Goal: Task Accomplishment & Management: Use online tool/utility

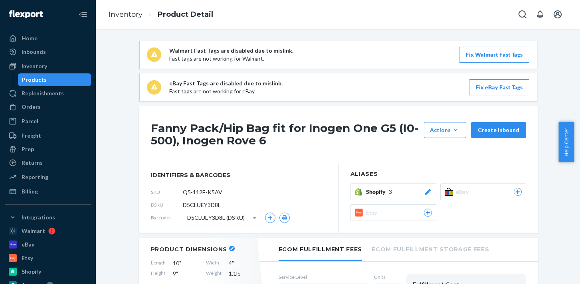
click at [425, 214] on icon at bounding box center [428, 212] width 7 height 5
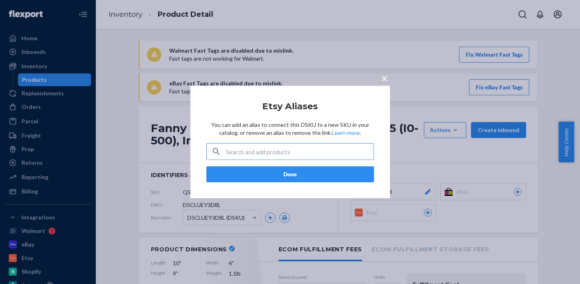
click at [282, 151] on input "text" at bounding box center [300, 152] width 148 height 16
type input "251559"
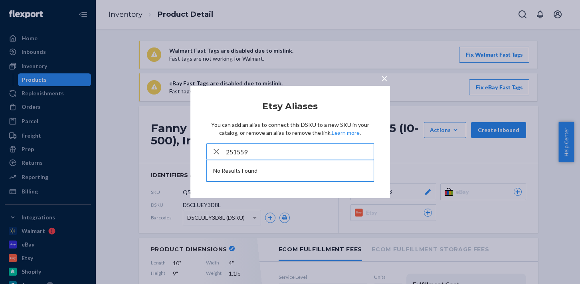
drag, startPoint x: 260, startPoint y: 150, endPoint x: 218, endPoint y: 150, distance: 41.9
click at [220, 150] on div "251559" at bounding box center [290, 152] width 167 height 16
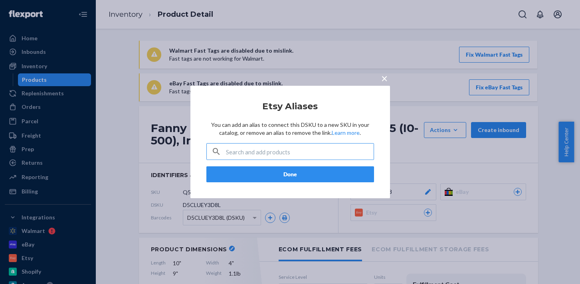
paste input "OXY-6HN7"
type input "OXY-6HN7"
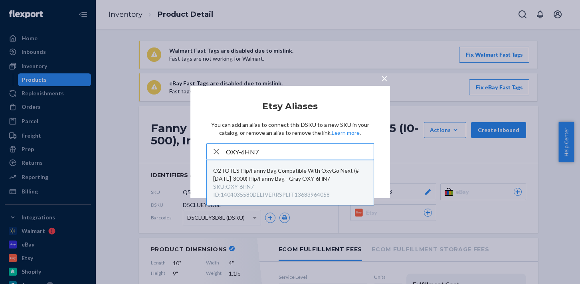
click at [259, 183] on div "SKU : OXY-6HN7 ID : 1404035580DELIVERRSPLIT13683964058" at bounding box center [290, 191] width 154 height 16
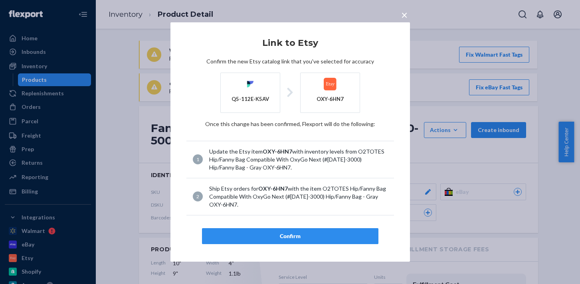
click at [295, 240] on div "Confirm" at bounding box center [290, 236] width 163 height 8
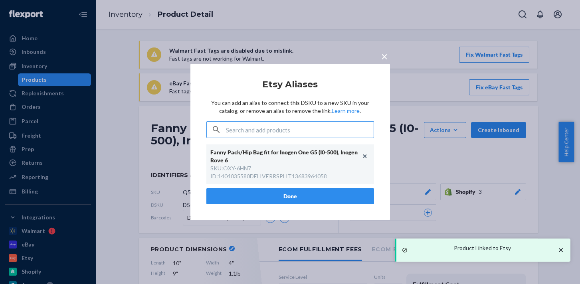
click at [304, 191] on button "Done" at bounding box center [290, 197] width 168 height 16
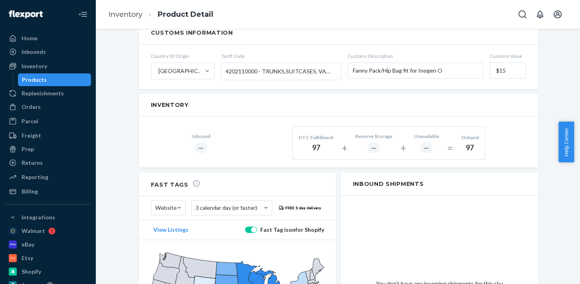
scroll to position [580, 0]
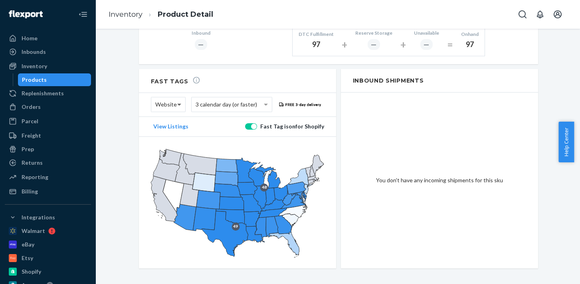
click at [175, 99] on span at bounding box center [180, 104] width 10 height 14
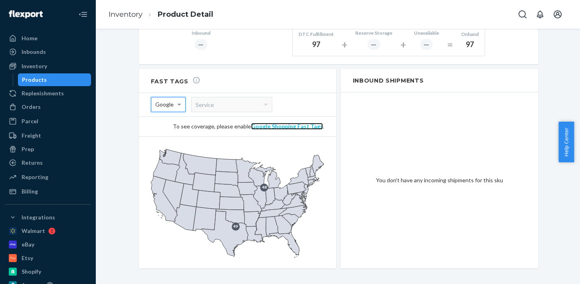
click at [298, 123] on link "Google Shopping Fast Tags" at bounding box center [287, 126] width 72 height 7
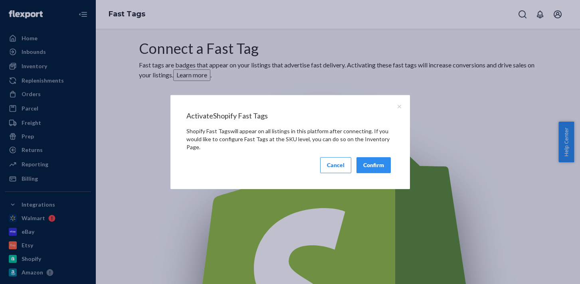
click at [374, 168] on button "Confirm" at bounding box center [374, 165] width 34 height 16
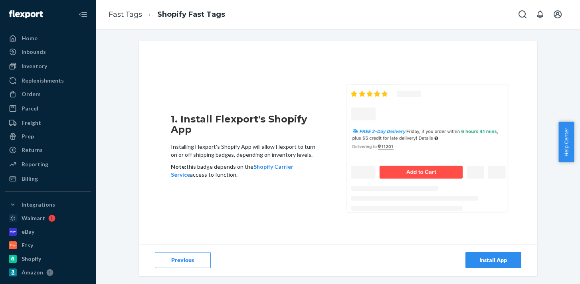
click at [487, 257] on div "Install App" at bounding box center [493, 260] width 42 height 8
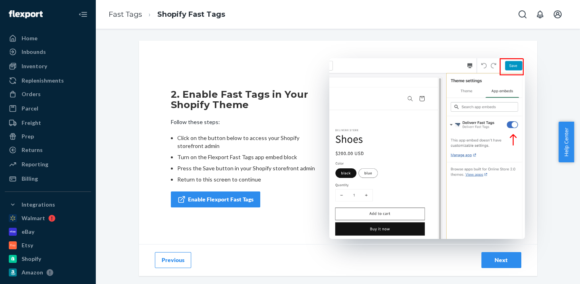
click at [230, 197] on link "Enable Flexport Fast Tags" at bounding box center [215, 200] width 89 height 16
click at [503, 260] on div "Next" at bounding box center [501, 260] width 26 height 8
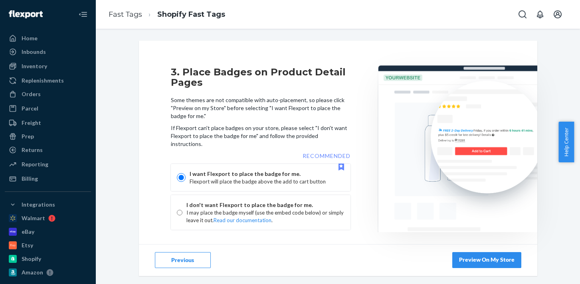
click at [482, 258] on link "Preview On My Store" at bounding box center [487, 260] width 69 height 16
click at [492, 265] on button "Next" at bounding box center [502, 260] width 40 height 16
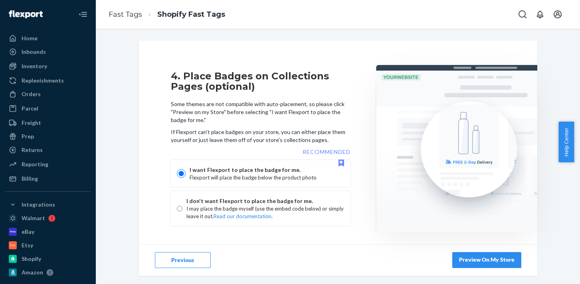
click at [494, 259] on link "Preview On My Store" at bounding box center [487, 260] width 69 height 16
click at [502, 264] on div "Next" at bounding box center [501, 260] width 26 height 8
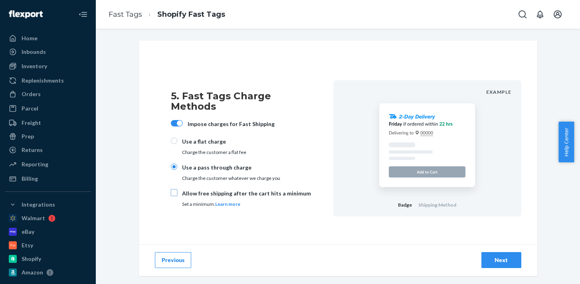
click at [171, 190] on input "Allow free shipping after the cart hits a minimum Set a minimum. Learn more" at bounding box center [174, 193] width 6 height 6
click at [172, 190] on div "Allow free shipping after the cart hits a minimum Set a minimum. Learn more" at bounding box center [241, 198] width 140 height 16
click at [172, 190] on input "Allow free shipping after the cart hits a minimum Set a minimum. Learn more" at bounding box center [174, 193] width 6 height 6
click at [171, 190] on input "Allow free shipping after the cart hits a minimum Set a minimum. Learn more" at bounding box center [174, 193] width 6 height 6
checkbox input "true"
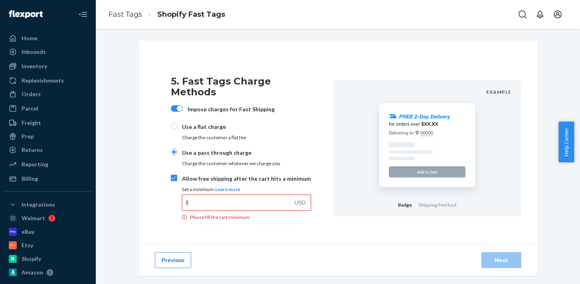
click at [215, 195] on input "$ USD Please fill the cart minimum" at bounding box center [236, 202] width 107 height 15
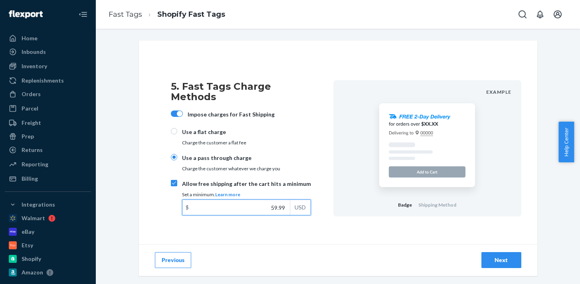
type input "59.99"
click at [317, 238] on div "5. Fast Tags Charge Methods Impose charges for Fast Shipping Use a flat charge …" at bounding box center [338, 149] width 399 height 192
click at [504, 260] on div "Next" at bounding box center [501, 260] width 26 height 8
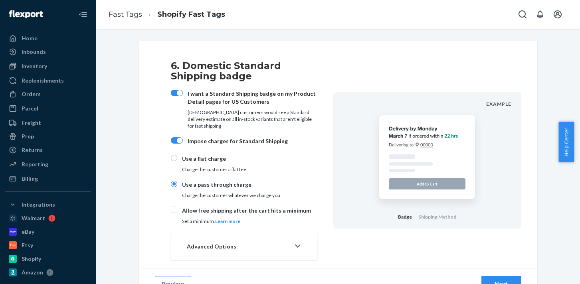
click at [224, 248] on button "Advanced Options" at bounding box center [244, 246] width 147 height 27
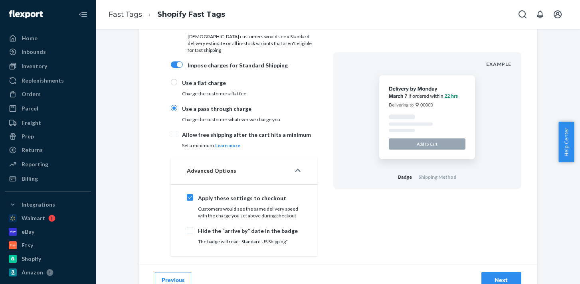
scroll to position [81, 0]
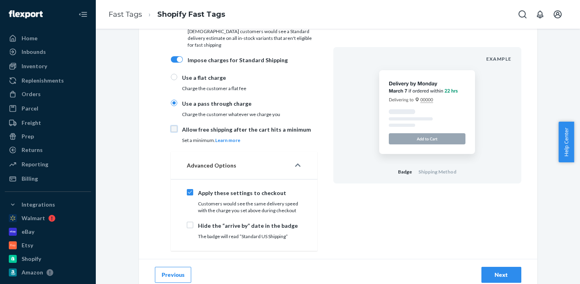
click at [172, 126] on input "Allow free shipping after the cart hits a minimum Set a minimum. Learn more" at bounding box center [174, 129] width 6 height 6
checkbox input "true"
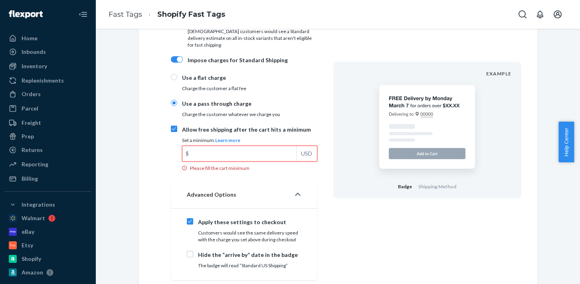
click at [244, 146] on input "$ USD Please fill the cart minimum" at bounding box center [240, 153] width 114 height 15
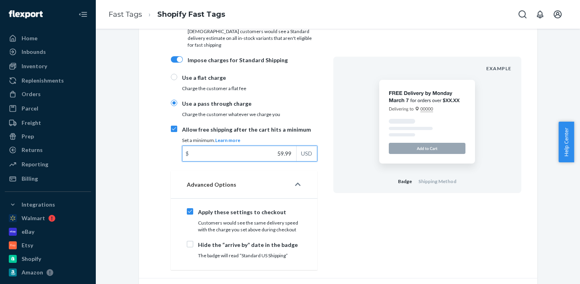
type input "59.99"
click at [378, 235] on div "6. Domestic Standard Shipping badge I want a Standard Shipping badge on my Prod…" at bounding box center [338, 125] width 399 height 307
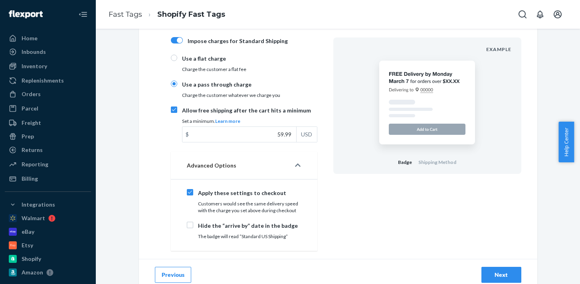
click at [492, 271] on div "Next" at bounding box center [501, 275] width 26 height 8
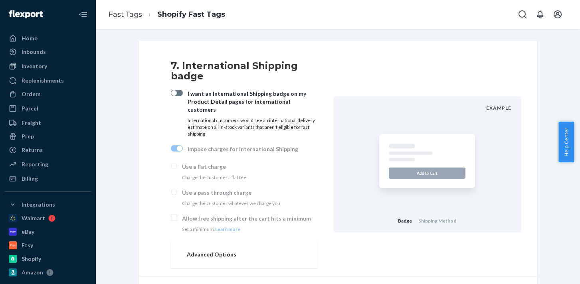
scroll to position [16, 0]
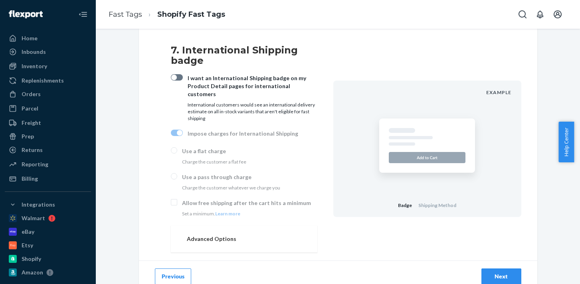
click at [500, 273] on div "Next" at bounding box center [501, 277] width 26 height 8
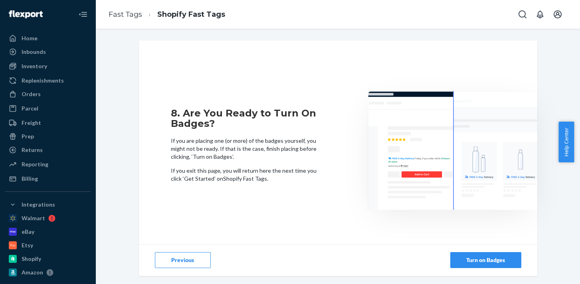
click at [494, 264] on div "Turn on Badges" at bounding box center [486, 260] width 58 height 8
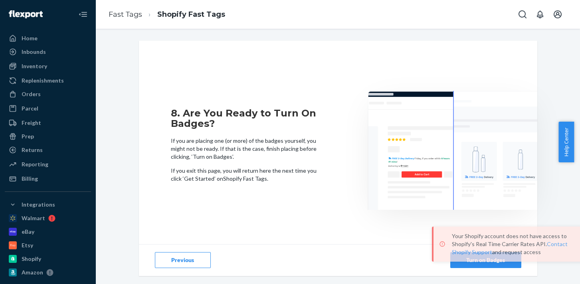
drag, startPoint x: 415, startPoint y: 244, endPoint x: 449, endPoint y: 246, distance: 34.4
click at [452, 246] on p "Your Shopify account does not have access to Shopify's Real Time Carrier Rates …" at bounding box center [519, 244] width 134 height 24
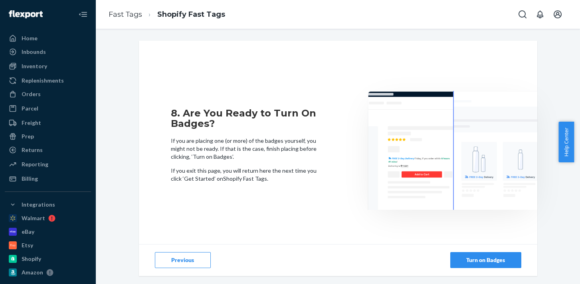
drag, startPoint x: 485, startPoint y: 244, endPoint x: 202, endPoint y: 0, distance: 373.8
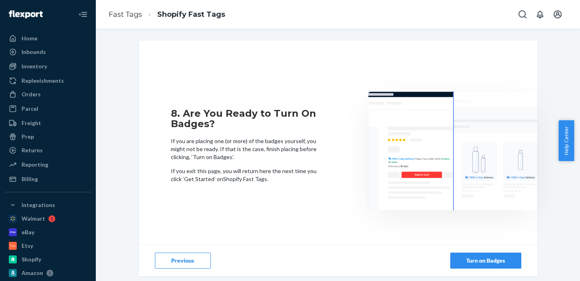
click at [194, 256] on button "Previous" at bounding box center [183, 260] width 56 height 16
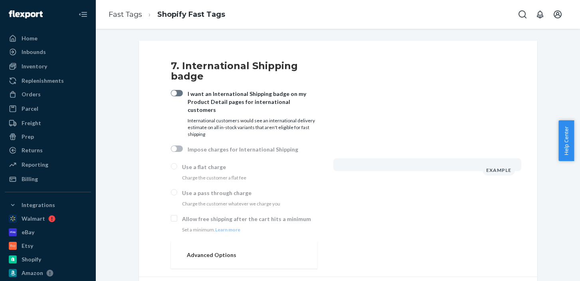
checkbox input "true"
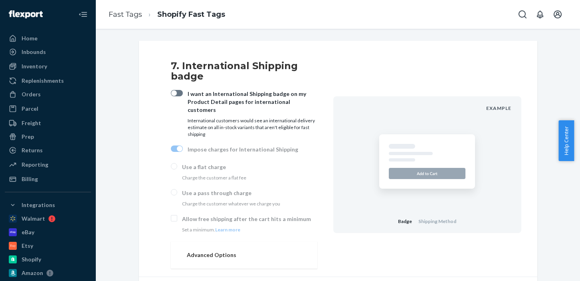
scroll to position [19, 0]
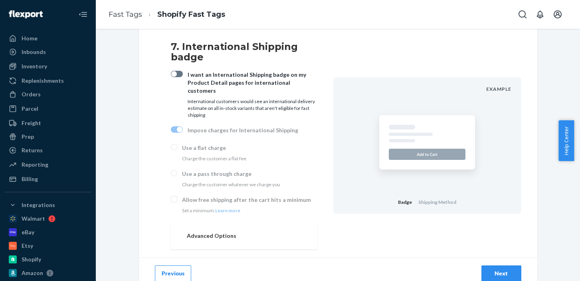
click at [170, 265] on button "Previous" at bounding box center [173, 273] width 36 height 16
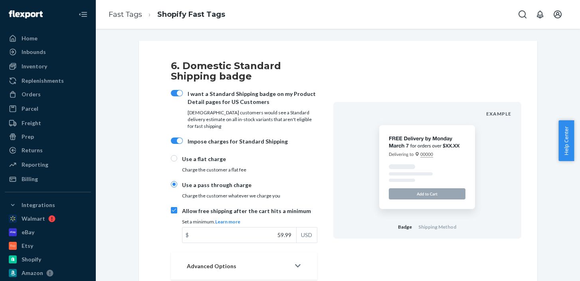
scroll to position [32, 0]
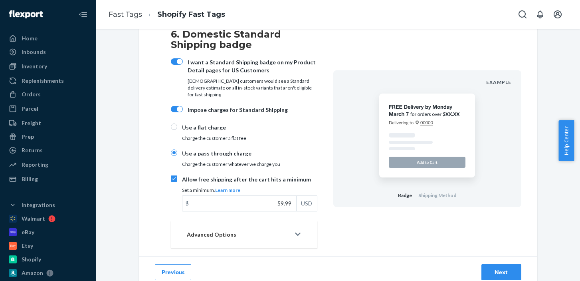
click at [232, 221] on button "Advanced Options" at bounding box center [244, 234] width 147 height 27
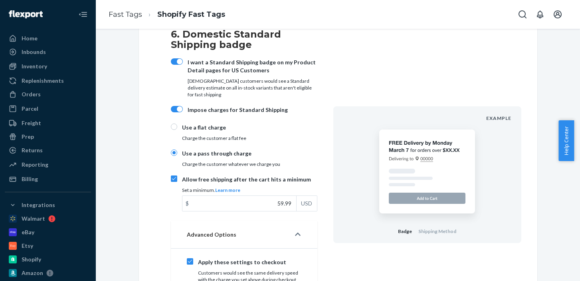
drag, startPoint x: 577, startPoint y: 144, endPoint x: 580, endPoint y: 214, distance: 70.0
click at [574, 214] on body "Home Inbounds Shipping Plans Problems Inventory Products Replenishments Orders …" at bounding box center [290, 140] width 580 height 281
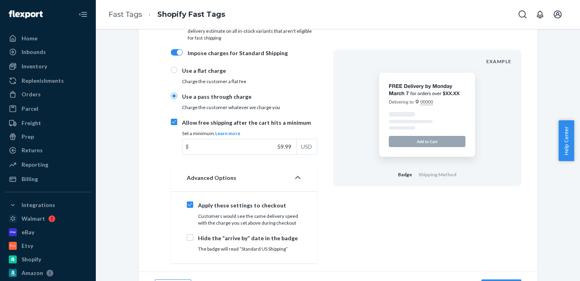
scroll to position [104, 0]
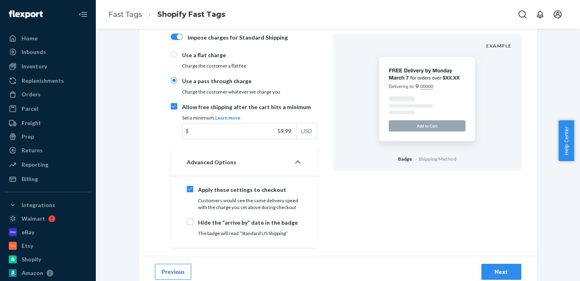
click at [161, 269] on button "Previous" at bounding box center [173, 272] width 36 height 16
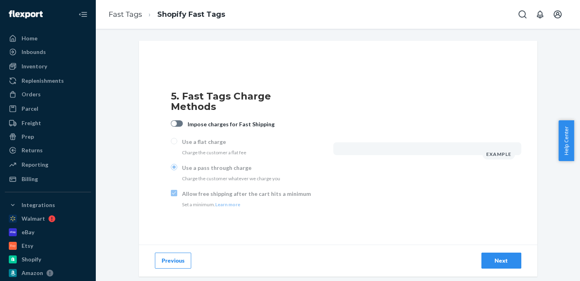
checkbox input "true"
radio input "true"
checkbox input "true"
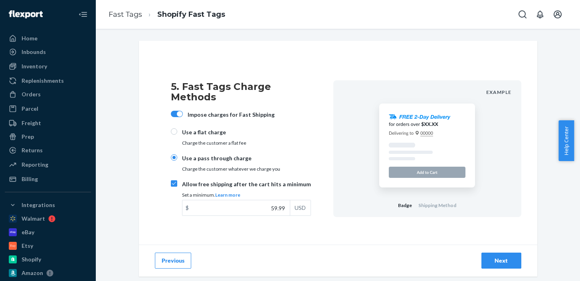
click at [172, 258] on button "Previous" at bounding box center [173, 260] width 36 height 16
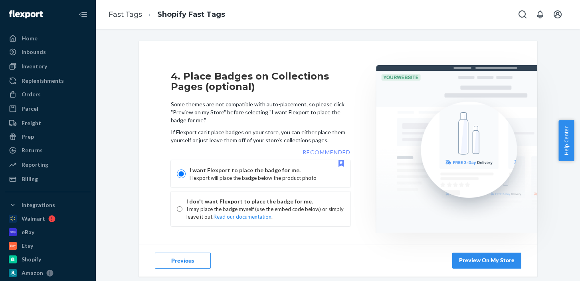
click at [294, 256] on div "Previous" at bounding box center [238, 260] width 199 height 32
click at [493, 260] on link "Preview On My Store" at bounding box center [487, 260] width 69 height 16
click at [502, 260] on div "Next" at bounding box center [501, 260] width 26 height 8
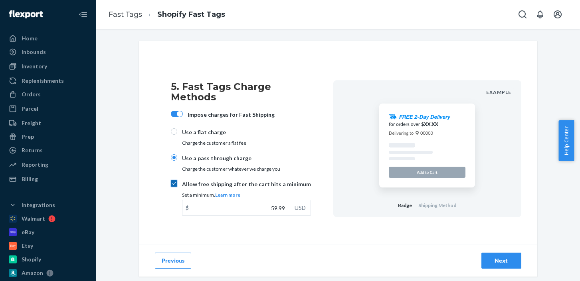
click at [173, 180] on input "Allow free shipping after the cart hits a minimum Set a minimum. Learn more $ 5…" at bounding box center [174, 183] width 6 height 6
checkbox input "false"
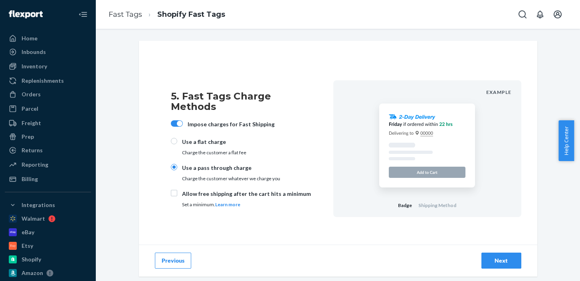
click at [496, 261] on div "Next" at bounding box center [501, 260] width 26 height 8
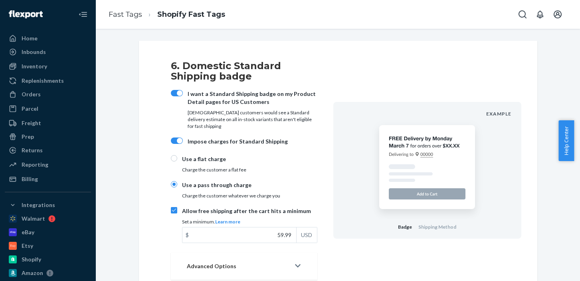
drag, startPoint x: 576, startPoint y: 154, endPoint x: 580, endPoint y: 216, distance: 62.4
click at [574, 216] on body "Home Inbounds Shipping Plans Problems Inventory Products Replenishments Orders …" at bounding box center [290, 140] width 580 height 281
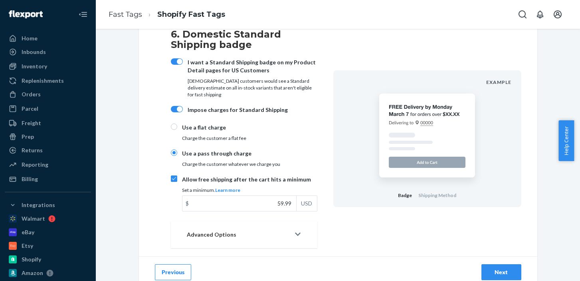
click at [512, 267] on button "Next" at bounding box center [502, 272] width 40 height 16
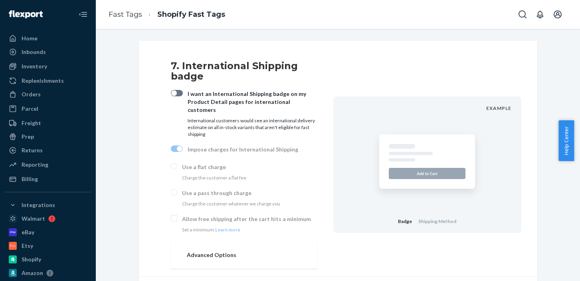
drag, startPoint x: 576, startPoint y: 121, endPoint x: 576, endPoint y: 180, distance: 58.3
click at [574, 180] on body "Home Inbounds Shipping Plans Problems Inventory Products Replenishments Orders …" at bounding box center [290, 140] width 580 height 281
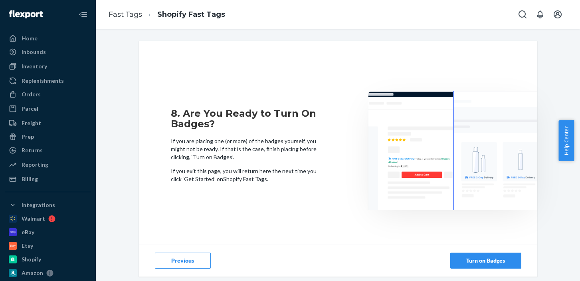
click at [492, 262] on div "Turn on Badges" at bounding box center [486, 260] width 58 height 8
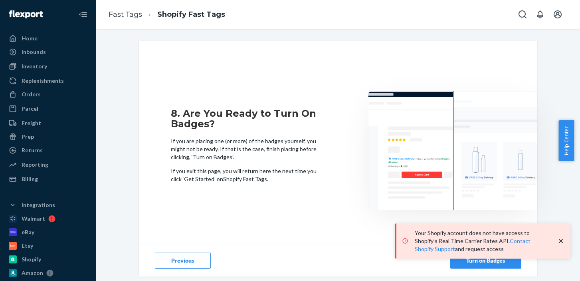
click at [495, 75] on div "8. Are You Ready to Turn On Badges? If you are placing one (or more) of the bad…" at bounding box center [338, 149] width 399 height 192
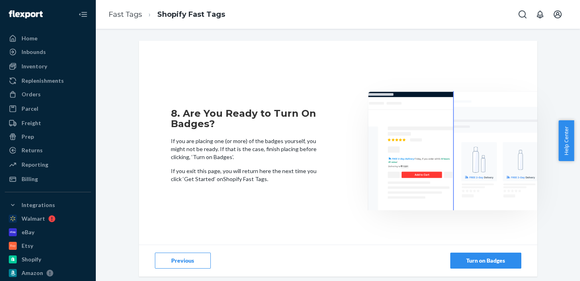
click at [176, 255] on button "Previous" at bounding box center [183, 260] width 56 height 16
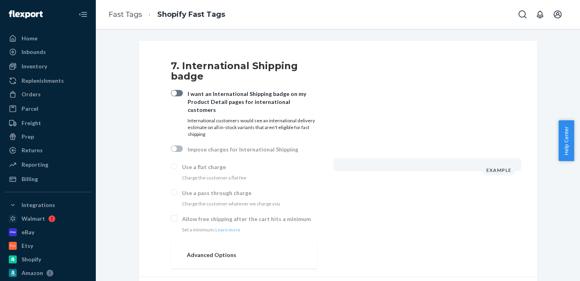
checkbox input "true"
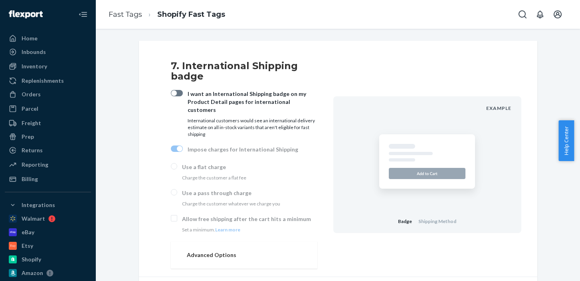
scroll to position [19, 0]
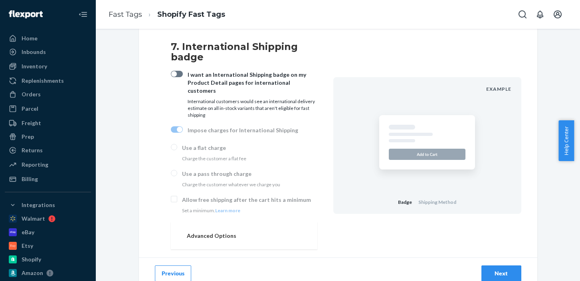
click at [554, 77] on div "7. International Shipping badge I want an International Shipping badge on my Pr…" at bounding box center [338, 156] width 472 height 268
click at [163, 265] on button "Previous" at bounding box center [173, 273] width 36 height 16
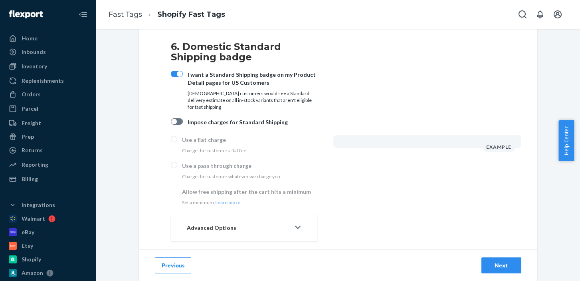
scroll to position [12, 0]
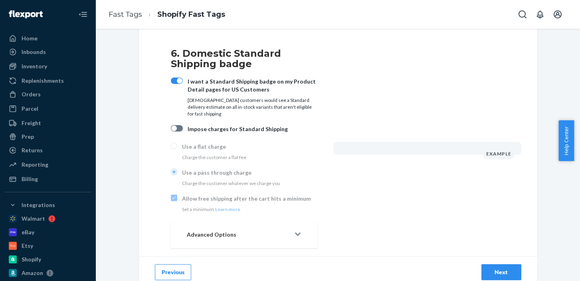
checkbox input "true"
radio input "true"
checkbox input "true"
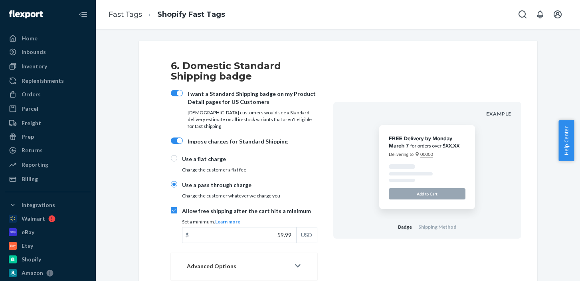
scroll to position [32, 0]
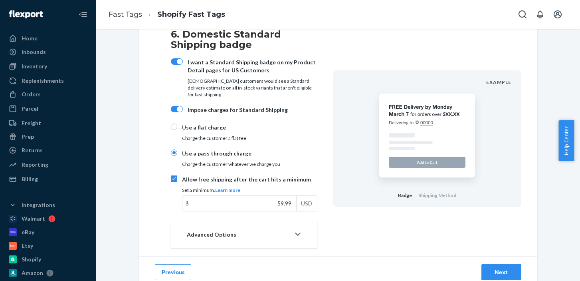
click at [233, 230] on div "Advanced Options" at bounding box center [238, 234] width 103 height 8
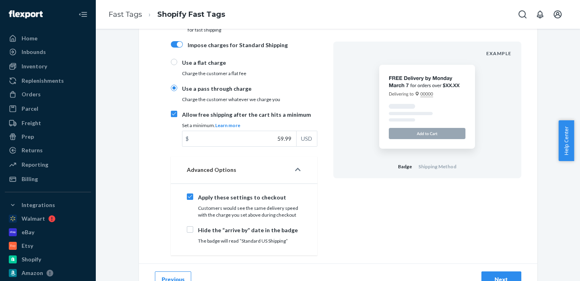
scroll to position [104, 0]
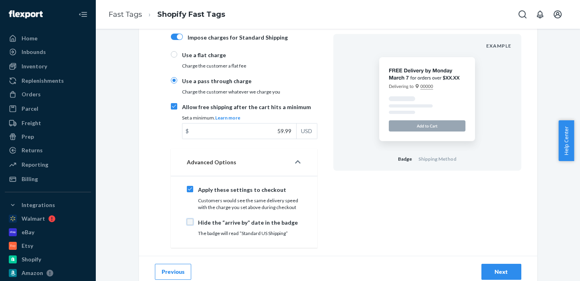
click at [187, 218] on input "Hide the “arrive by” date in the badge The badge will read “Standard US Shippin…" at bounding box center [190, 221] width 6 height 6
checkbox input "true"
click at [170, 267] on button "Previous" at bounding box center [173, 272] width 36 height 16
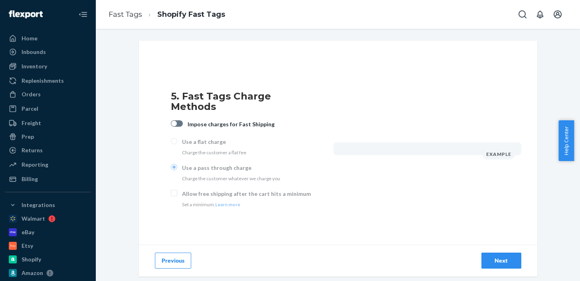
checkbox input "true"
radio input "true"
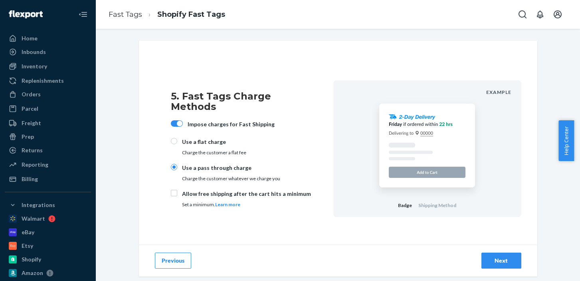
click at [495, 256] on button "Next" at bounding box center [502, 260] width 40 height 16
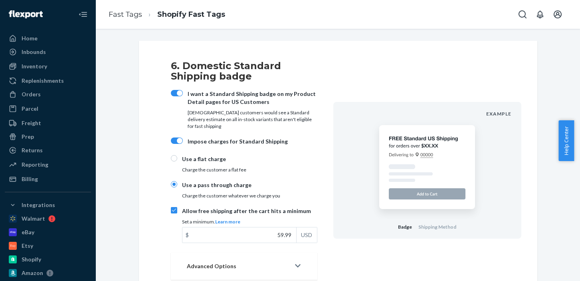
click at [172, 94] on div at bounding box center [177, 93] width 12 height 6
checkbox input "false"
radio input "false"
checkbox input "false"
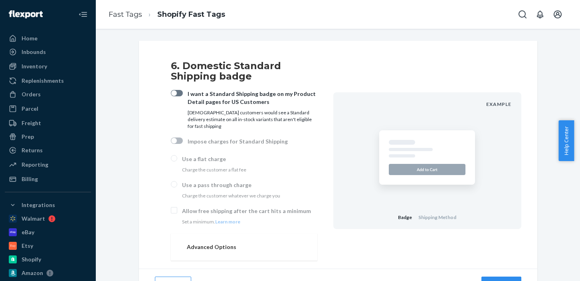
click at [175, 94] on div at bounding box center [177, 93] width 12 height 6
checkbox input "true"
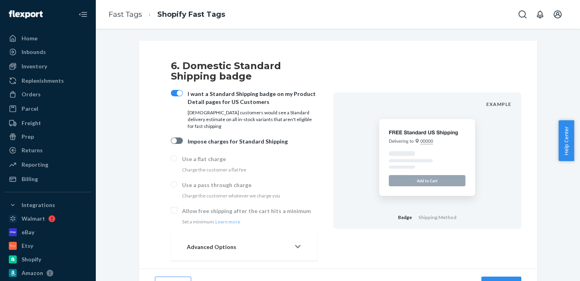
click at [177, 137] on div at bounding box center [177, 140] width 12 height 6
checkbox input "true"
radio input "true"
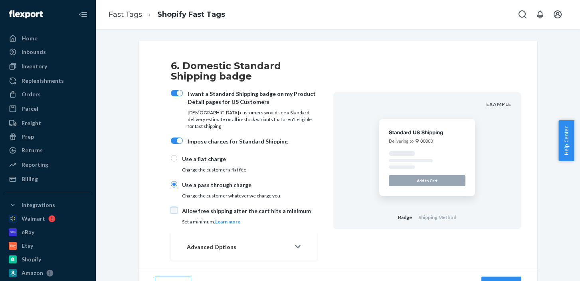
click at [173, 207] on input "Allow free shipping after the cart hits a minimum Set a minimum. Learn more" at bounding box center [174, 210] width 6 height 6
checkbox input "true"
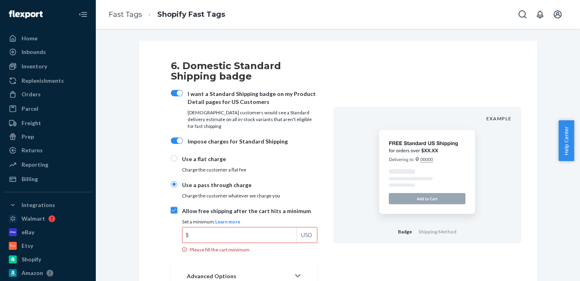
click at [172, 137] on div at bounding box center [177, 140] width 12 height 6
checkbox input "false"
radio input "false"
checkbox input "false"
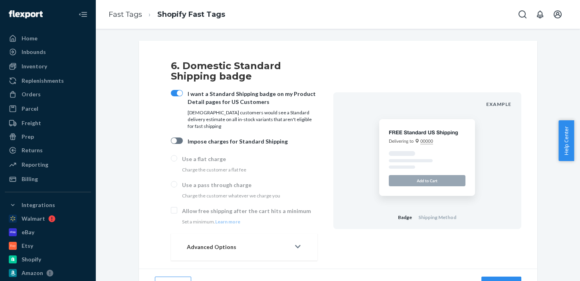
click at [176, 137] on div at bounding box center [177, 140] width 12 height 6
checkbox input "true"
radio input "true"
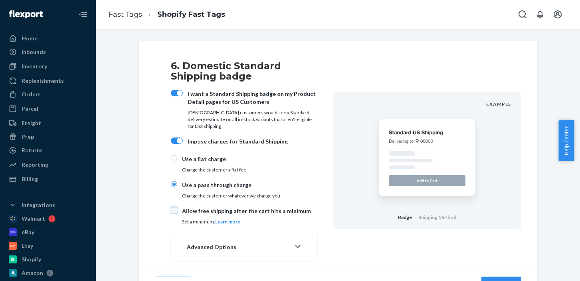
click at [171, 207] on input "Allow free shipping after the cart hits a minimum Set a minimum. Learn more" at bounding box center [174, 210] width 6 height 6
checkbox input "true"
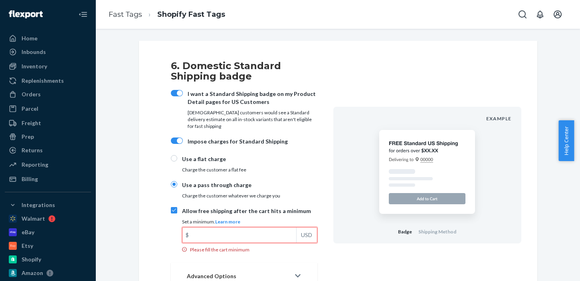
click at [263, 234] on input "$ USD Please fill the cart minimum" at bounding box center [240, 234] width 114 height 15
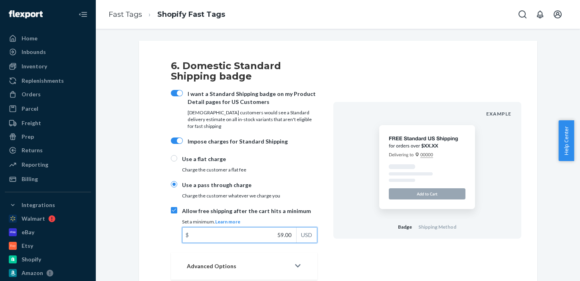
type input "59.90"
click at [292, 228] on input "59.90" at bounding box center [240, 234] width 114 height 15
type input "59.99"
drag, startPoint x: 576, startPoint y: 121, endPoint x: 578, endPoint y: 141, distance: 20.4
click at [574, 141] on div "Help Center" at bounding box center [570, 140] width 22 height 41
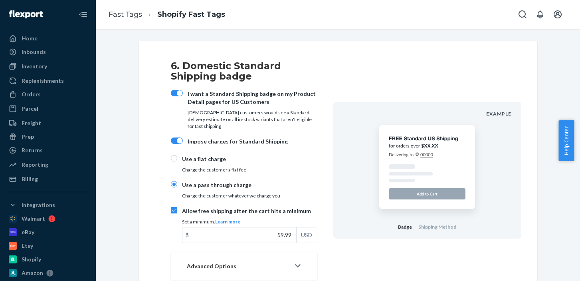
drag, startPoint x: 577, startPoint y: 156, endPoint x: 578, endPoint y: 217, distance: 61.1
click at [574, 216] on body "Home Inbounds Shipping Plans Problems Inventory Products Replenishments Orders …" at bounding box center [290, 140] width 580 height 281
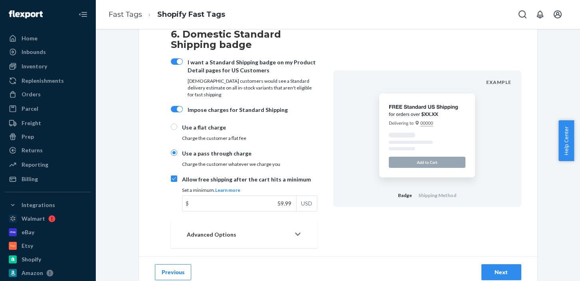
click at [288, 229] on button "Advanced Options" at bounding box center [244, 234] width 147 height 27
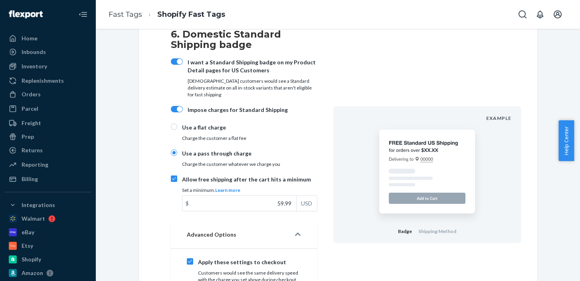
scroll to position [104, 0]
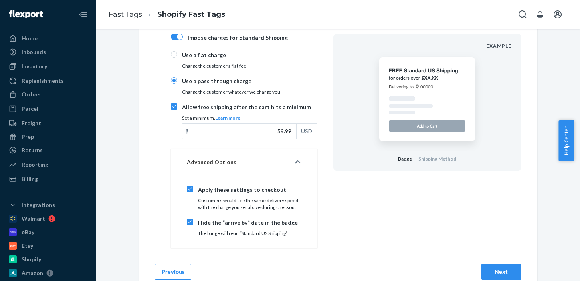
click at [498, 268] on div "Next" at bounding box center [501, 272] width 26 height 8
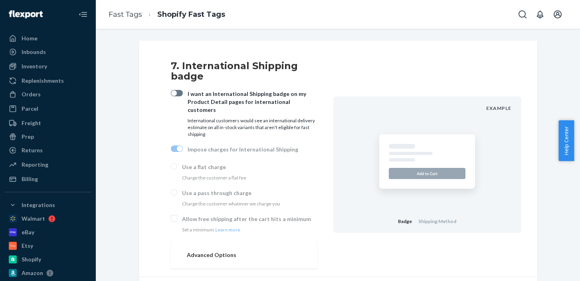
scroll to position [19, 0]
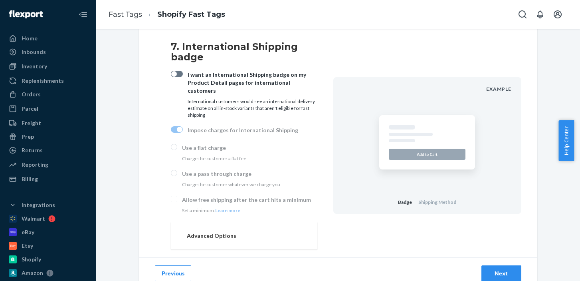
click at [500, 269] on div "Next" at bounding box center [501, 273] width 26 height 8
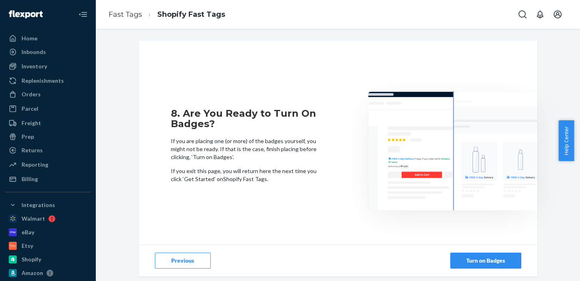
click at [500, 261] on div "Turn on Badges" at bounding box center [486, 260] width 58 height 8
